Goal: Transaction & Acquisition: Book appointment/travel/reservation

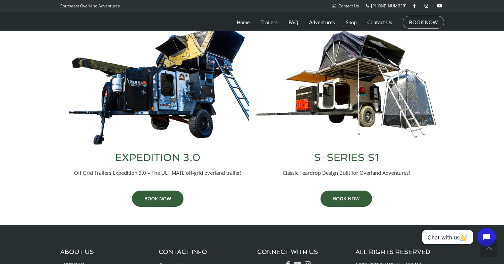
scroll to position [289, 0]
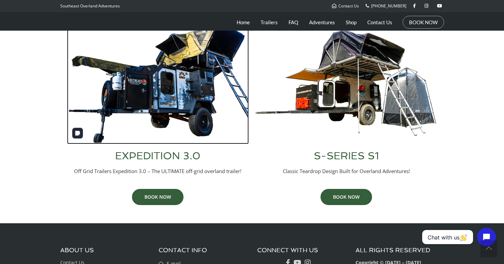
click at [82, 78] on img at bounding box center [158, 83] width 182 height 124
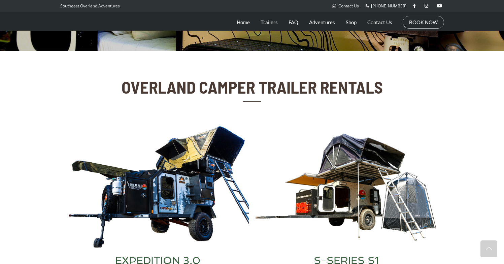
scroll to position [196, 0]
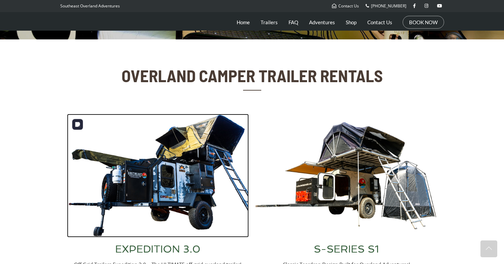
click at [197, 158] on img at bounding box center [158, 176] width 182 height 124
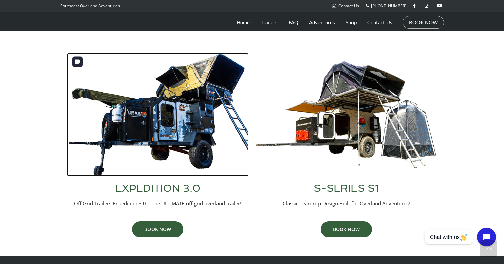
scroll to position [261, 0]
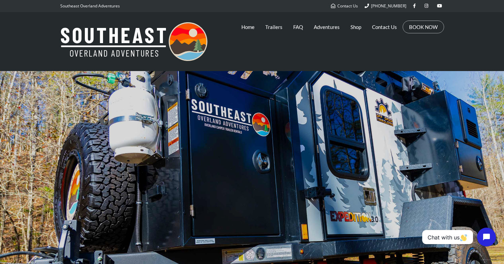
scroll to position [257, 0]
